Goal: Task Accomplishment & Management: Use online tool/utility

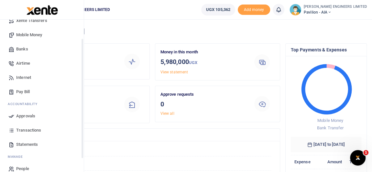
scroll to position [73, 0]
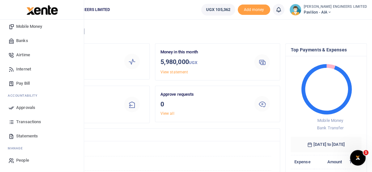
click at [25, 136] on span "Statements" at bounding box center [27, 136] width 22 height 6
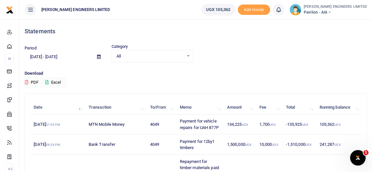
click at [98, 57] on icon at bounding box center [99, 57] width 4 height 4
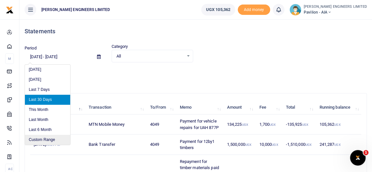
click at [46, 140] on li "Custom Range" at bounding box center [47, 140] width 45 height 10
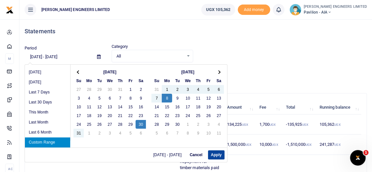
click at [218, 155] on button "Apply" at bounding box center [216, 155] width 17 height 9
type input "08/30/2025 - 09/08/2025"
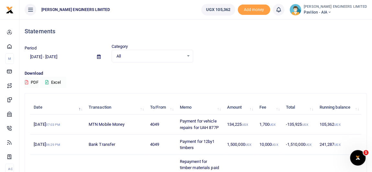
click at [57, 82] on button "Excel" at bounding box center [53, 82] width 27 height 11
click at [332, 12] on icon at bounding box center [330, 12] width 4 height 5
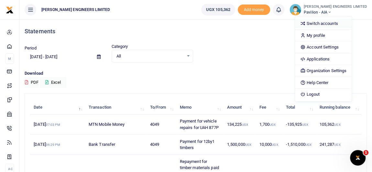
click at [337, 23] on link "Switch accounts" at bounding box center [323, 23] width 57 height 9
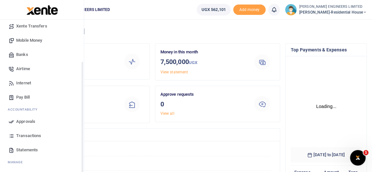
scroll to position [92, 66]
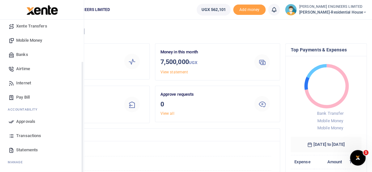
click at [25, 136] on span "Transactions" at bounding box center [28, 136] width 25 height 6
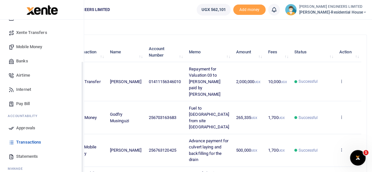
scroll to position [59, 0]
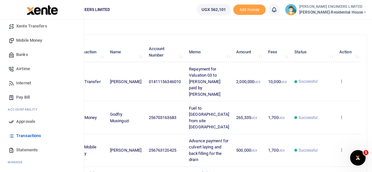
click at [27, 149] on span "Statements" at bounding box center [27, 150] width 22 height 6
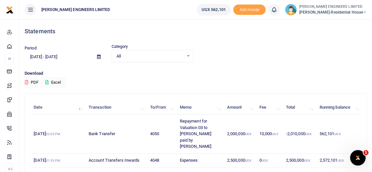
click at [99, 57] on icon at bounding box center [99, 57] width 4 height 4
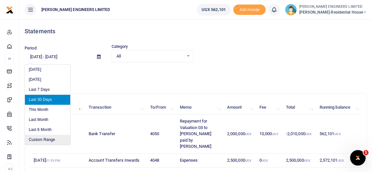
click at [48, 139] on li "Custom Range" at bounding box center [47, 140] width 45 height 10
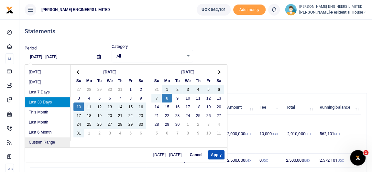
click at [44, 141] on li "Custom Range" at bounding box center [47, 143] width 45 height 10
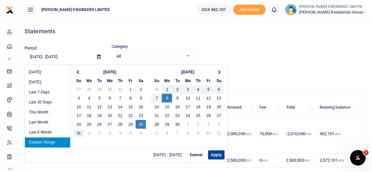
click at [216, 154] on button "Apply" at bounding box center [216, 155] width 17 height 9
type input "08/30/2025 - 09/08/2025"
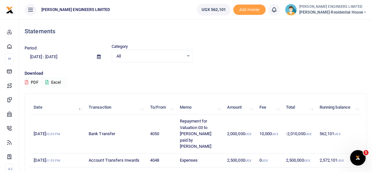
click at [53, 82] on button "Excel" at bounding box center [53, 82] width 27 height 11
click at [365, 12] on icon at bounding box center [365, 12] width 4 height 5
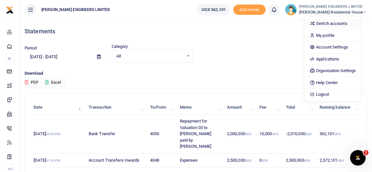
click at [338, 24] on link "Switch accounts" at bounding box center [333, 23] width 57 height 9
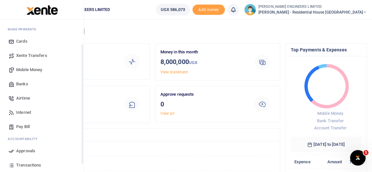
scroll to position [59, 0]
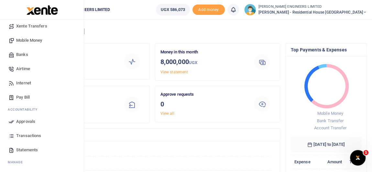
click at [28, 151] on span "Statements" at bounding box center [27, 150] width 22 height 6
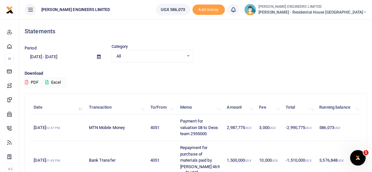
click at [99, 56] on icon at bounding box center [99, 57] width 4 height 4
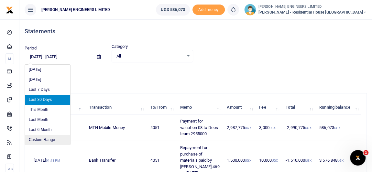
click at [43, 138] on li "Custom Range" at bounding box center [47, 140] width 45 height 10
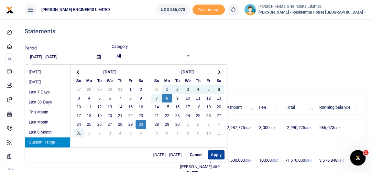
click at [218, 154] on button "Apply" at bounding box center [216, 155] width 17 height 9
type input "08/30/2025 - 09/08/2025"
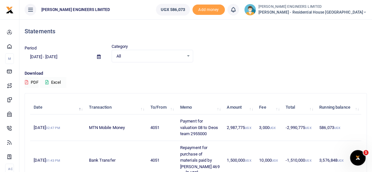
click at [55, 82] on button "Excel" at bounding box center [53, 82] width 27 height 11
